Goal: Task Accomplishment & Management: Complete application form

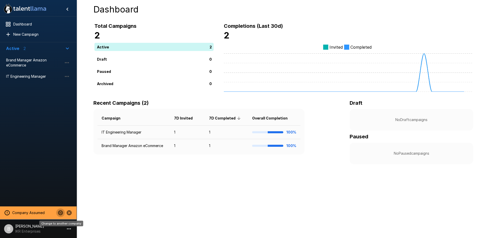
click at [60, 212] on icon "Change to another company" at bounding box center [60, 212] width 5 height 5
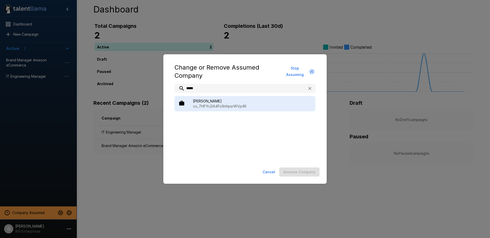
type input "*****"
click at [228, 104] on p "co_7HFYrJ2A4Fo9nhpsrWVp4K" at bounding box center [252, 106] width 118 height 5
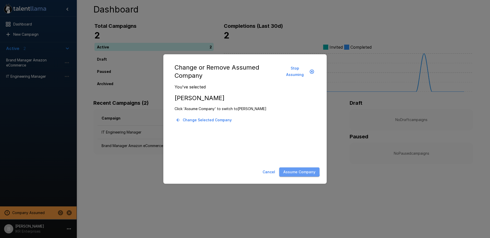
click at [285, 168] on button "Assume Company" at bounding box center [299, 172] width 40 height 9
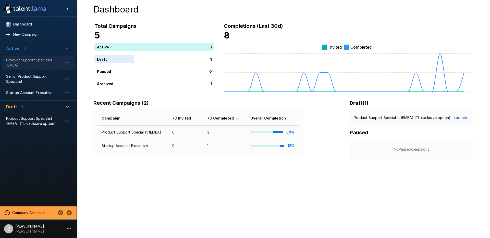
click at [37, 64] on span "Product Support Specialist (EMEA)" at bounding box center [34, 63] width 56 height 10
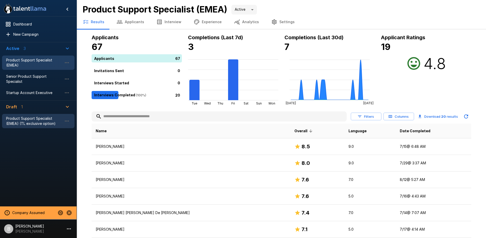
click at [39, 117] on span "Product Support Specialist (EMEA) (TL exclusive option)" at bounding box center [34, 121] width 56 height 10
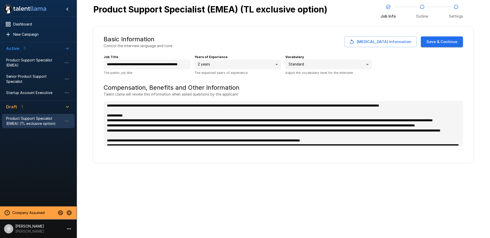
type textarea "*"
click at [450, 41] on button "Save & Continue" at bounding box center [442, 41] width 42 height 11
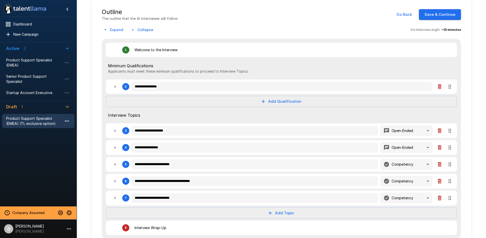
scroll to position [34, 0]
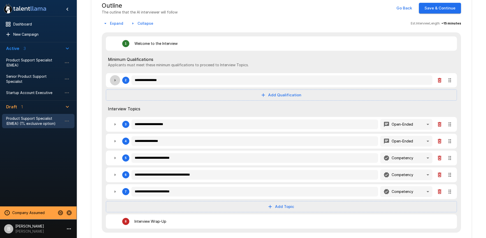
click at [113, 81] on icon "button" at bounding box center [115, 80] width 6 height 6
type textarea "*"
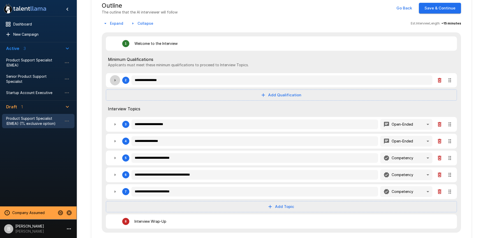
type textarea "*"
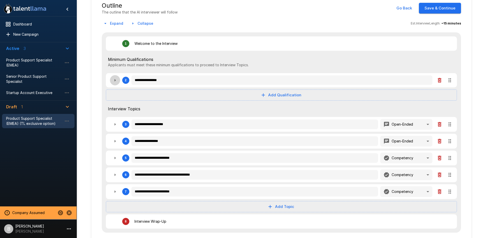
type textarea "*"
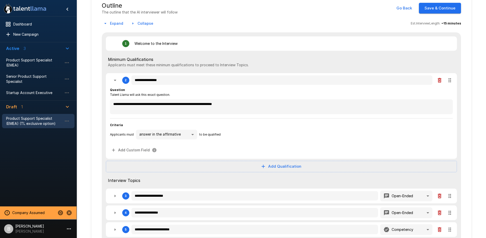
click at [113, 81] on icon "button" at bounding box center [115, 80] width 6 height 6
type textarea "*"
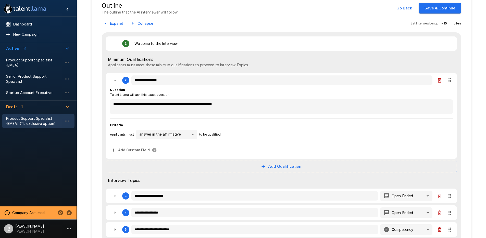
type textarea "*"
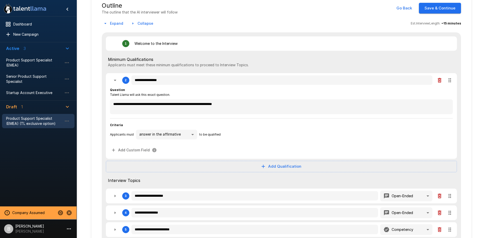
type textarea "*"
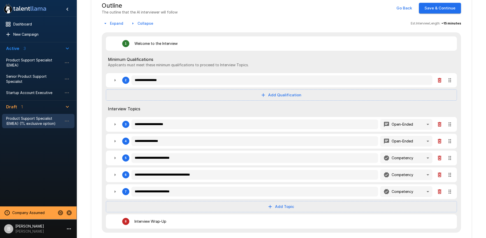
click at [115, 81] on icon "button" at bounding box center [115, 80] width 6 height 6
type textarea "*"
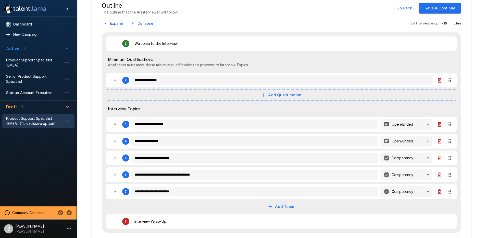
type textarea "*"
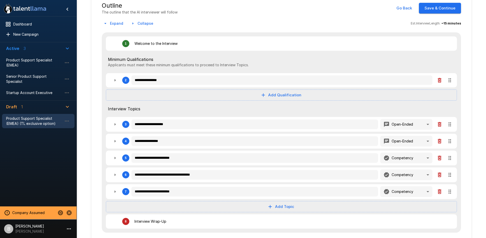
type textarea "*"
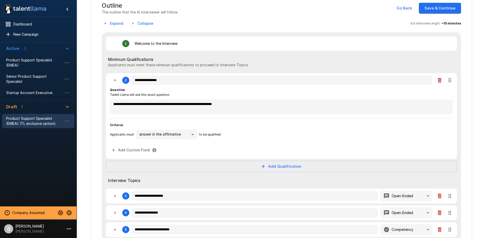
click at [115, 81] on icon "button" at bounding box center [115, 80] width 6 height 6
type textarea "*"
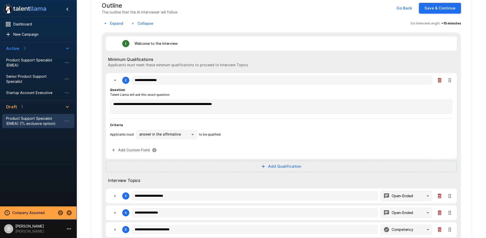
type textarea "*"
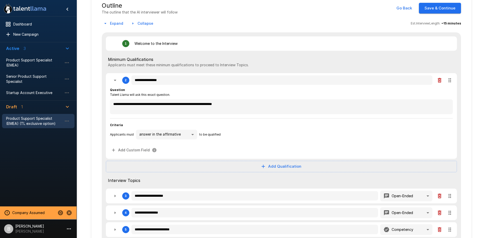
type textarea "*"
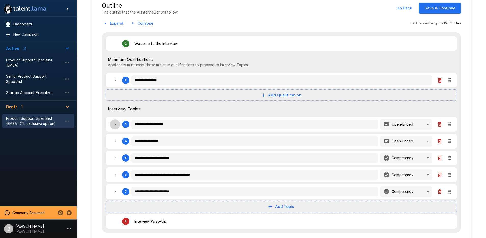
click at [114, 124] on icon "button" at bounding box center [115, 124] width 6 height 6
type textarea "*"
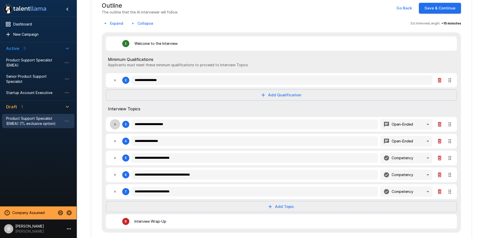
type textarea "*"
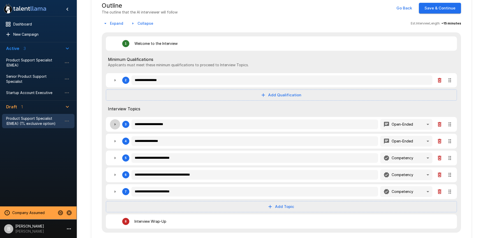
type textarea "*"
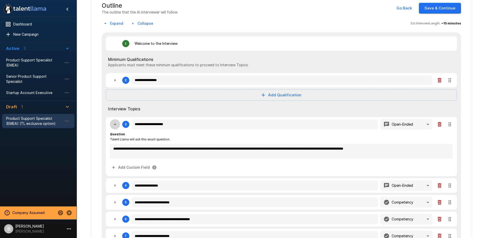
click at [114, 124] on icon "button" at bounding box center [115, 124] width 3 height 1
type textarea "*"
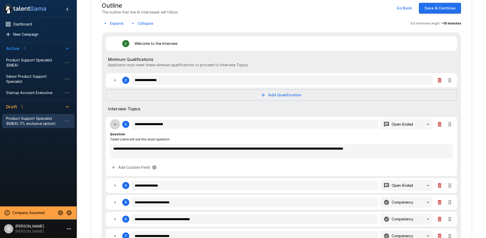
type textarea "*"
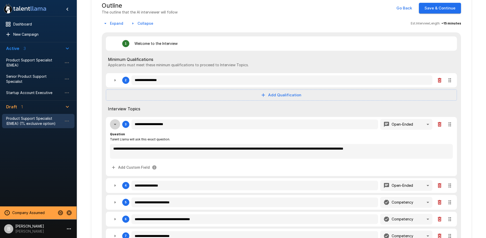
type textarea "*"
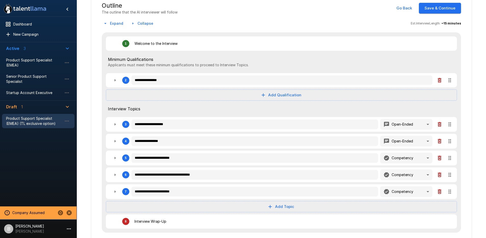
click at [116, 139] on icon "button" at bounding box center [115, 141] width 6 height 6
type textarea "*"
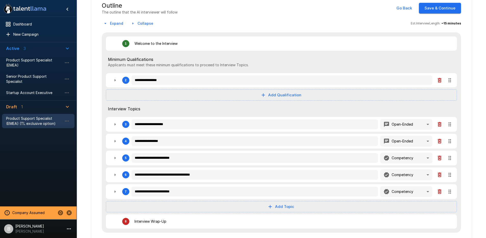
type textarea "*"
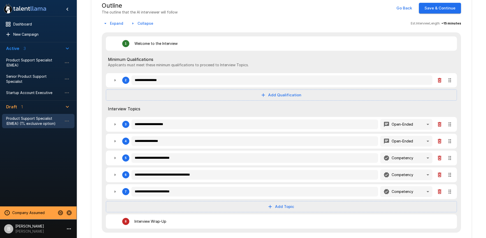
type textarea "*"
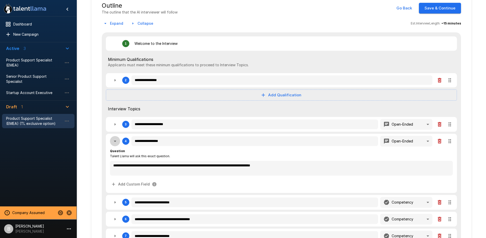
click at [116, 139] on icon "button" at bounding box center [115, 141] width 6 height 6
type textarea "*"
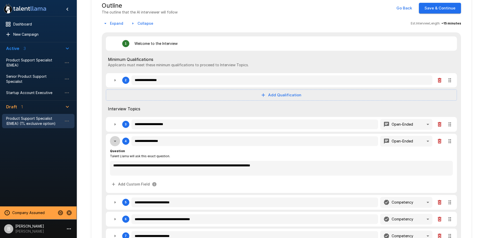
type textarea "*"
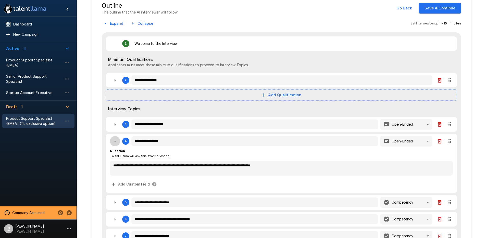
type textarea "*"
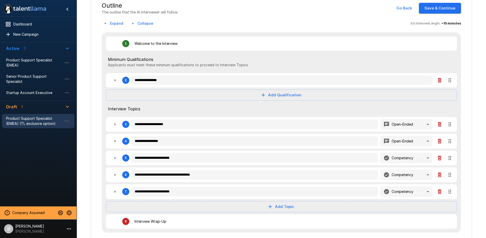
click at [117, 157] on icon "button" at bounding box center [115, 158] width 6 height 6
type textarea "*"
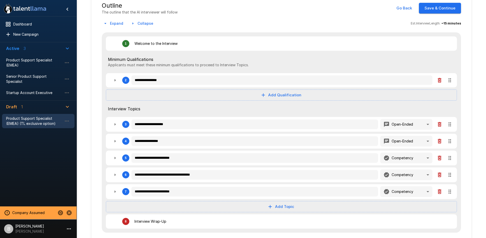
type textarea "*"
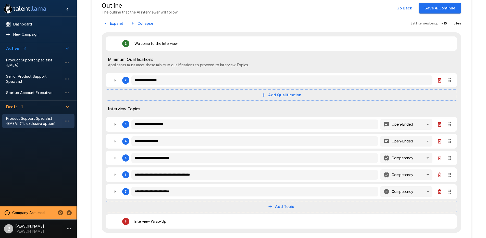
type textarea "*"
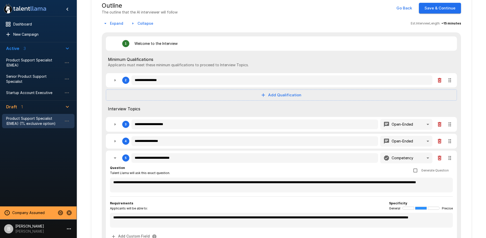
click at [117, 157] on icon "button" at bounding box center [115, 158] width 6 height 6
type textarea "*"
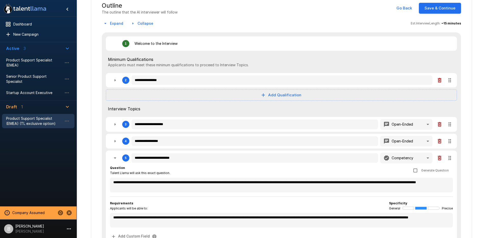
type textarea "*"
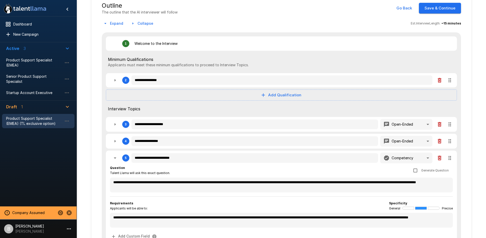
type textarea "*"
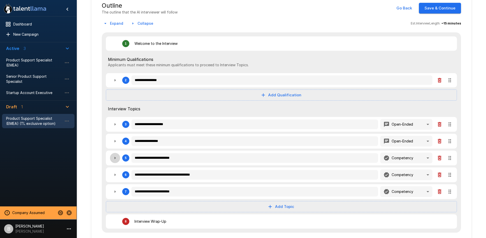
click at [117, 157] on icon "button" at bounding box center [115, 158] width 6 height 6
type textarea "*"
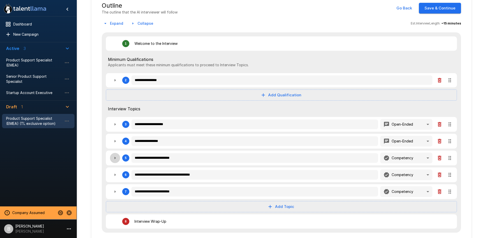
type textarea "*"
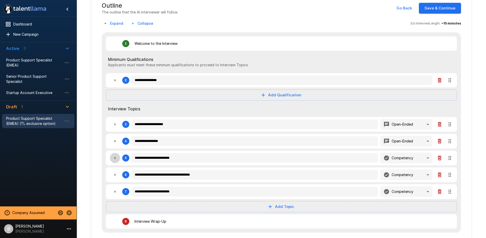
type textarea "*"
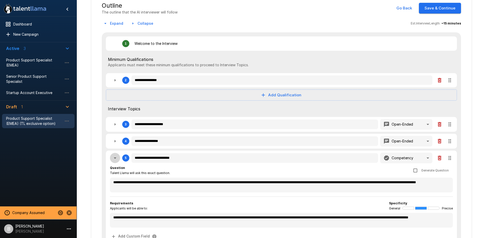
click at [117, 157] on icon "button" at bounding box center [115, 158] width 6 height 6
type textarea "*"
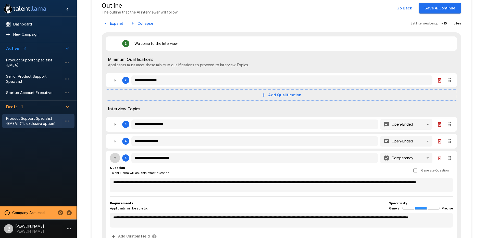
type textarea "*"
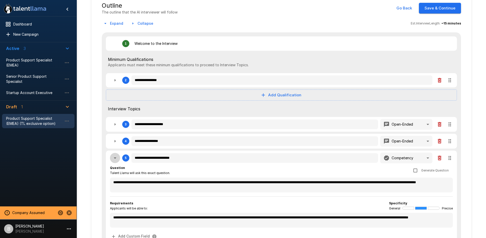
type textarea "*"
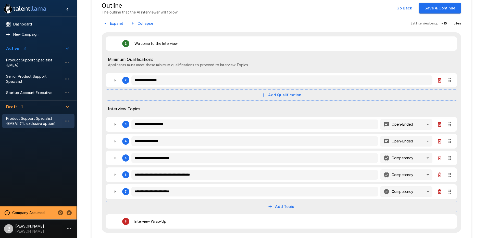
click at [115, 176] on icon "button" at bounding box center [115, 175] width 6 height 6
type textarea "*"
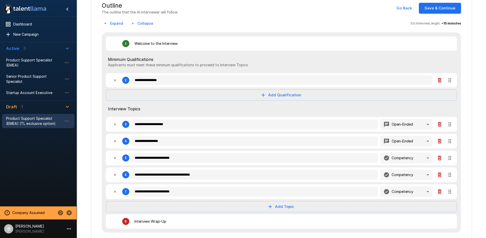
type textarea "*"
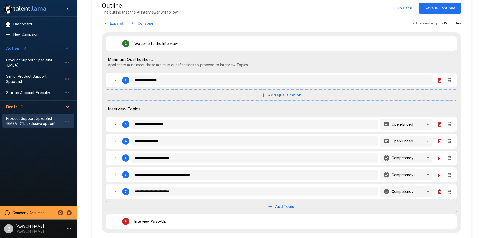
type textarea "*"
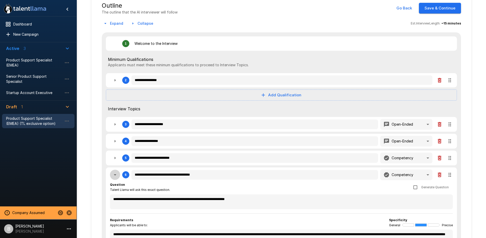
click at [115, 176] on icon "button" at bounding box center [115, 175] width 6 height 6
type textarea "*"
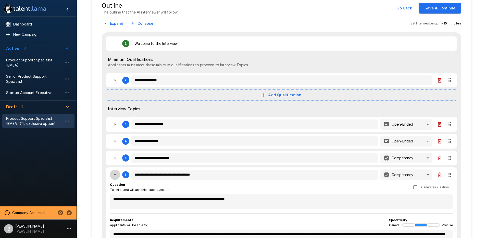
type textarea "*"
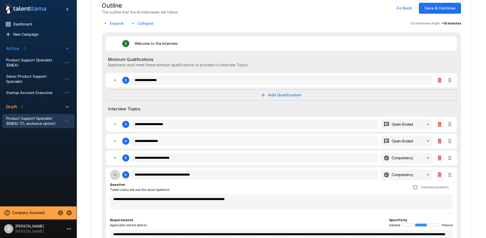
type textarea "*"
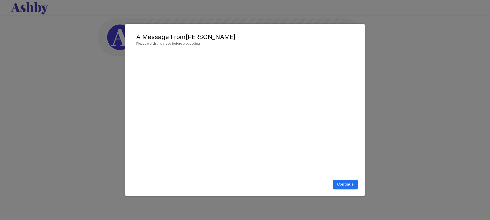
click at [348, 179] on div "Continue" at bounding box center [245, 185] width 230 height 14
click at [347, 181] on button "Continue" at bounding box center [345, 184] width 25 height 9
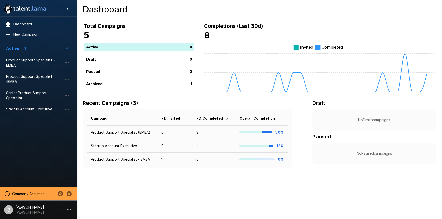
click at [40, 168] on div at bounding box center [38, 151] width 77 height 69
click at [61, 194] on icon "Change to another company" at bounding box center [60, 194] width 6 height 6
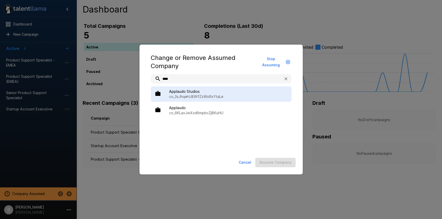
type input "****"
click at [191, 89] on span "Applaudo Studios" at bounding box center [228, 91] width 118 height 5
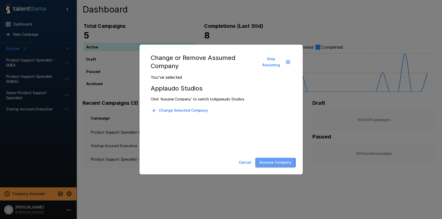
click at [268, 163] on button "Assume Company" at bounding box center [275, 162] width 40 height 9
